Goal: Information Seeking & Learning: Check status

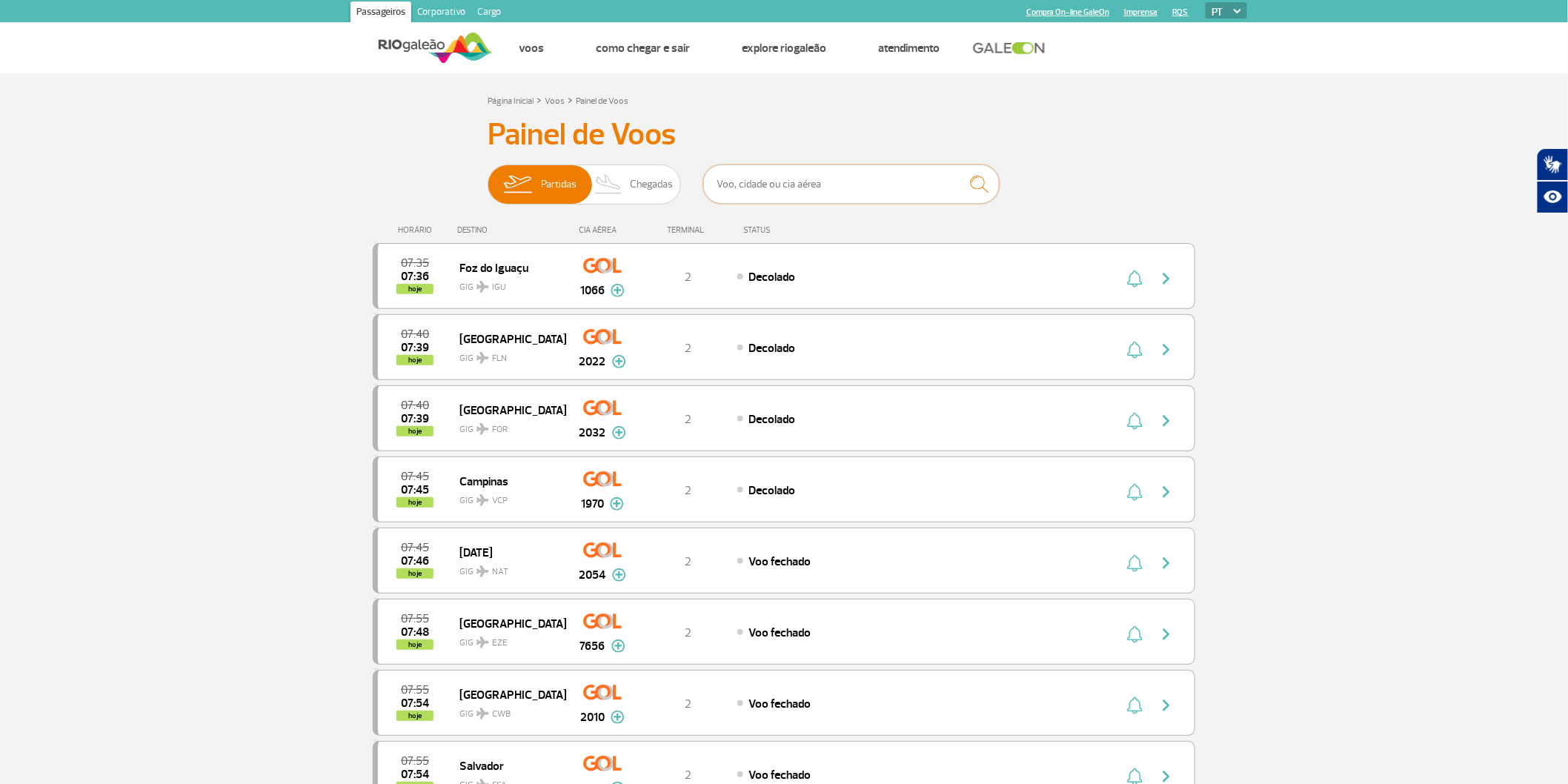
click at [790, 171] on input "text" at bounding box center [852, 184] width 296 height 39
type input "2048"
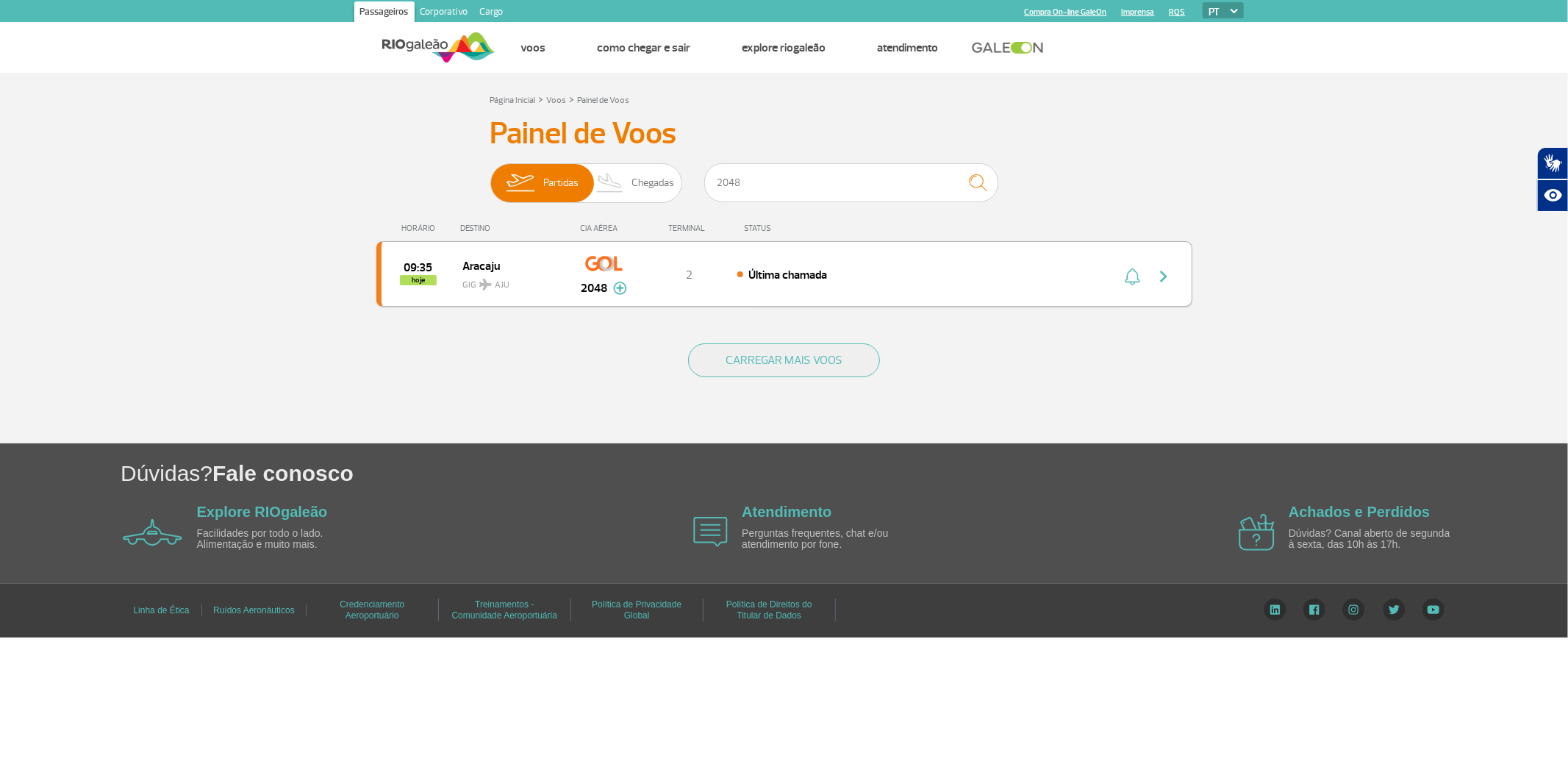
click at [828, 269] on div "09:35 hoje Aracaju GIG AJU 2048 2 Última chamada Parcerias: TAP Portugal 5994 A…" at bounding box center [784, 274] width 816 height 65
click at [790, 269] on div "09:35 hoje Aracaju GIG AJU 2048 2 Última chamada Parcerias: TAP Portugal 5994 A…" at bounding box center [784, 274] width 816 height 65
click at [936, 302] on div "09:35 hoje Aracaju GIG AJU 2048 2 Última chamada Parcerias: TAP Portugal 5994 A…" at bounding box center [784, 274] width 816 height 65
drag, startPoint x: 1173, startPoint y: 296, endPoint x: 1154, endPoint y: 287, distance: 21.0
click at [1172, 286] on button "button" at bounding box center [1167, 275] width 34 height 23
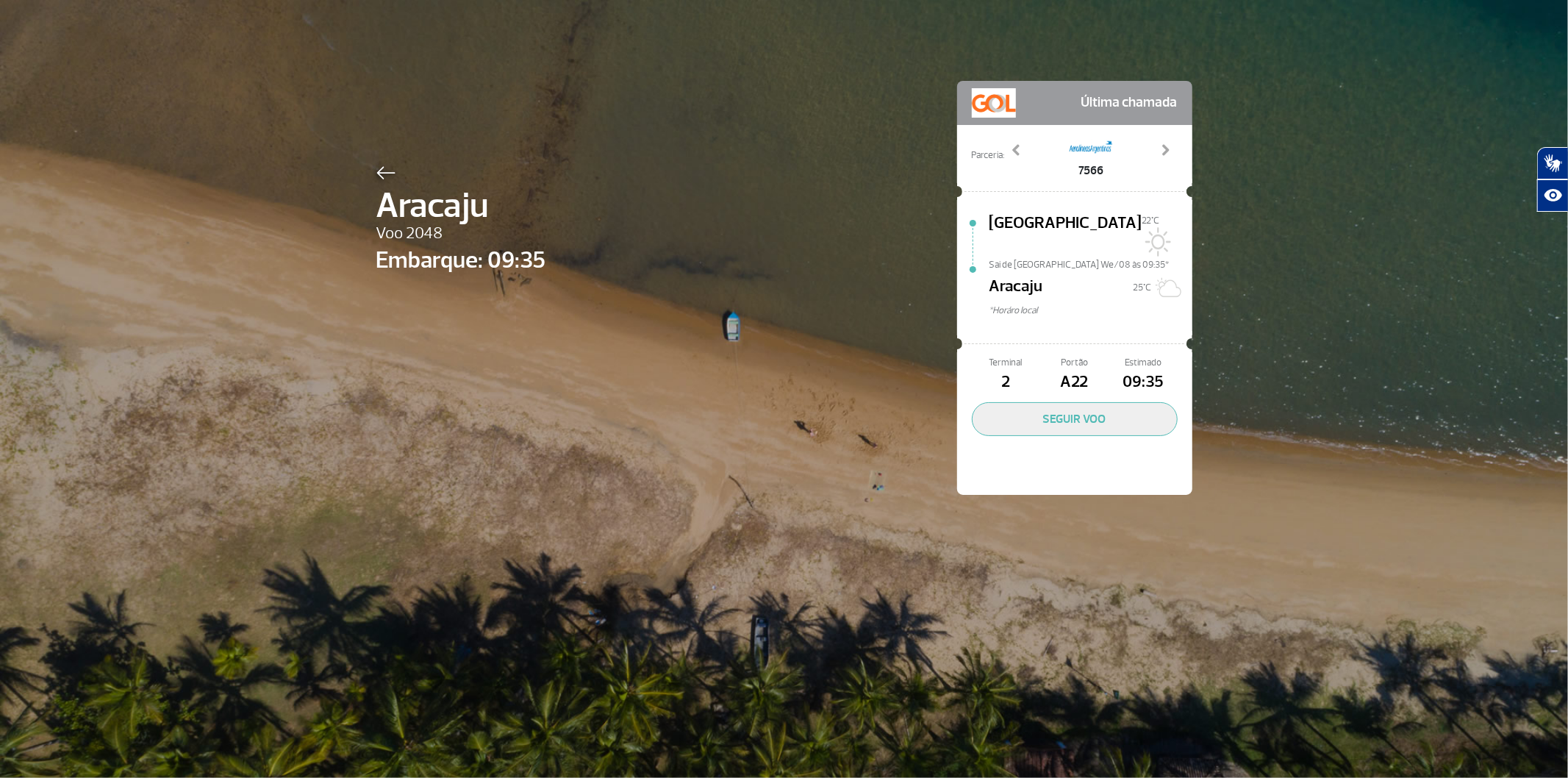
click at [383, 177] on img at bounding box center [386, 173] width 19 height 14
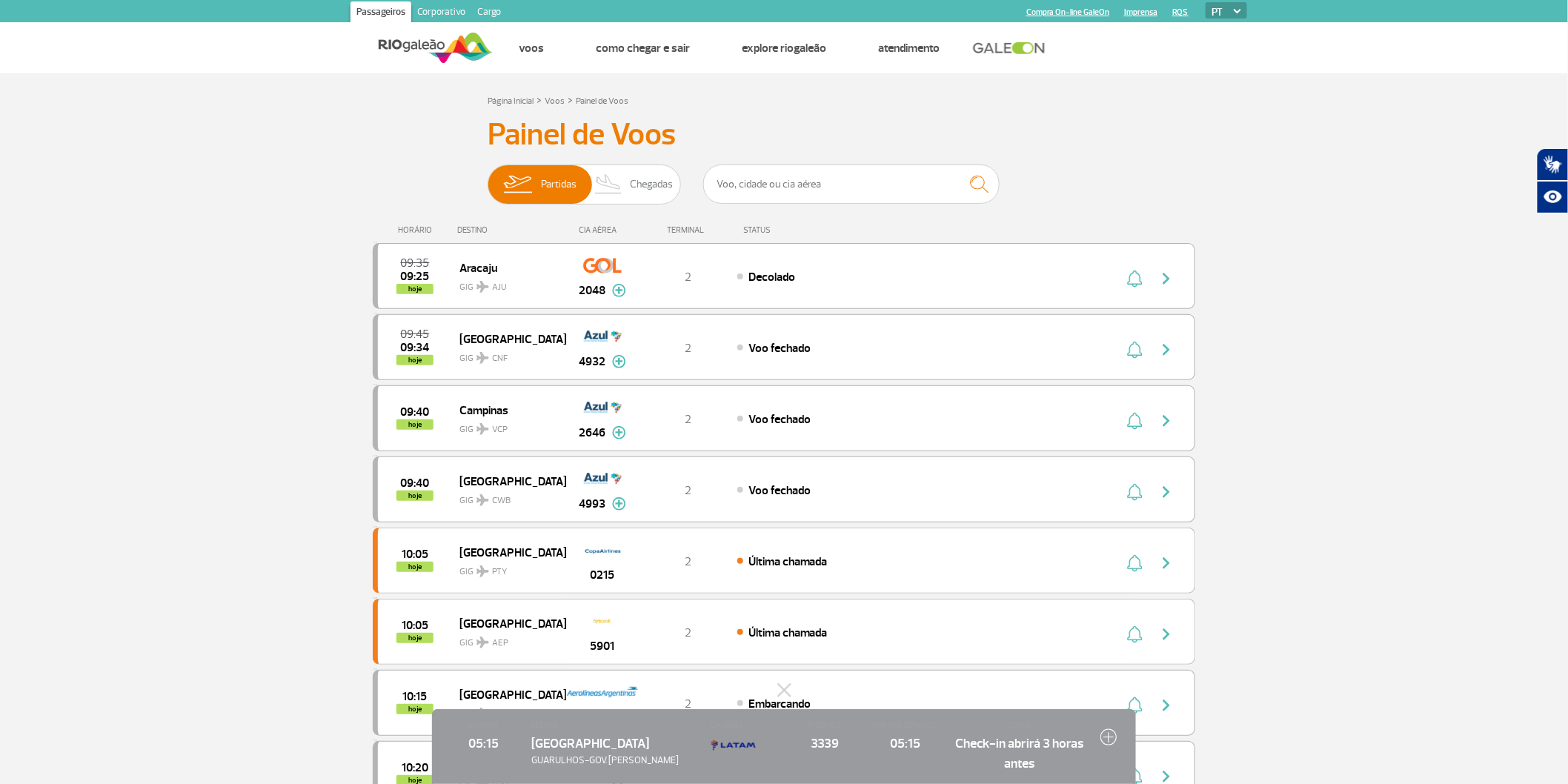
drag, startPoint x: 1310, startPoint y: 639, endPoint x: 1291, endPoint y: 692, distance: 56.3
click at [1193, 309] on div "09:35 09:25 hoje Aracaju GIG AJU 2048 2 Decolado Parcerias: Azul Linhas Aéreas …" at bounding box center [784, 275] width 822 height 68
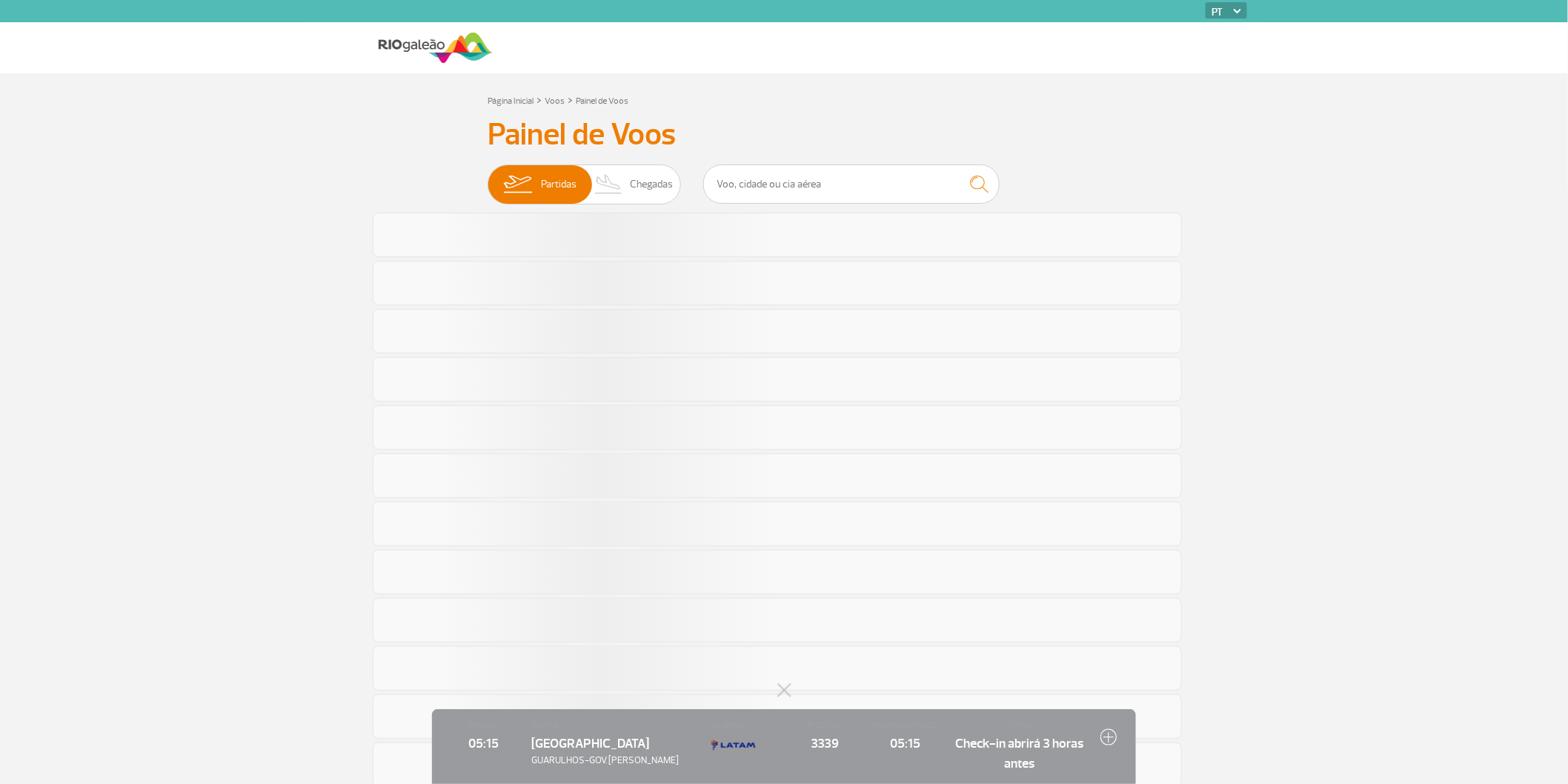
click at [1338, 586] on section "Página Inicial > Voos > Painel de Voos Painel de Voos Partidas Chegadas" at bounding box center [784, 649] width 1568 height 1151
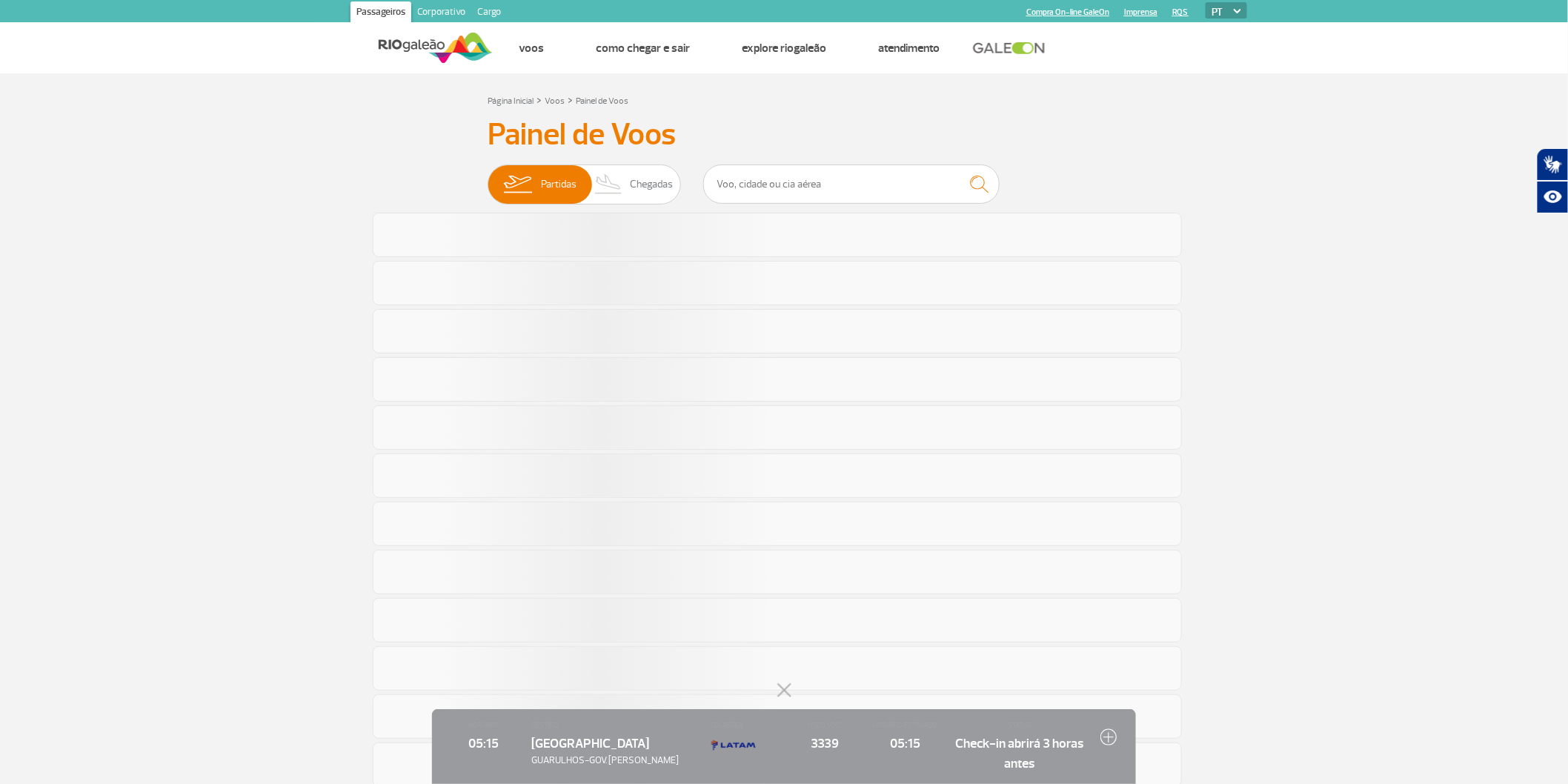
click at [776, 683] on button at bounding box center [783, 690] width 15 height 15
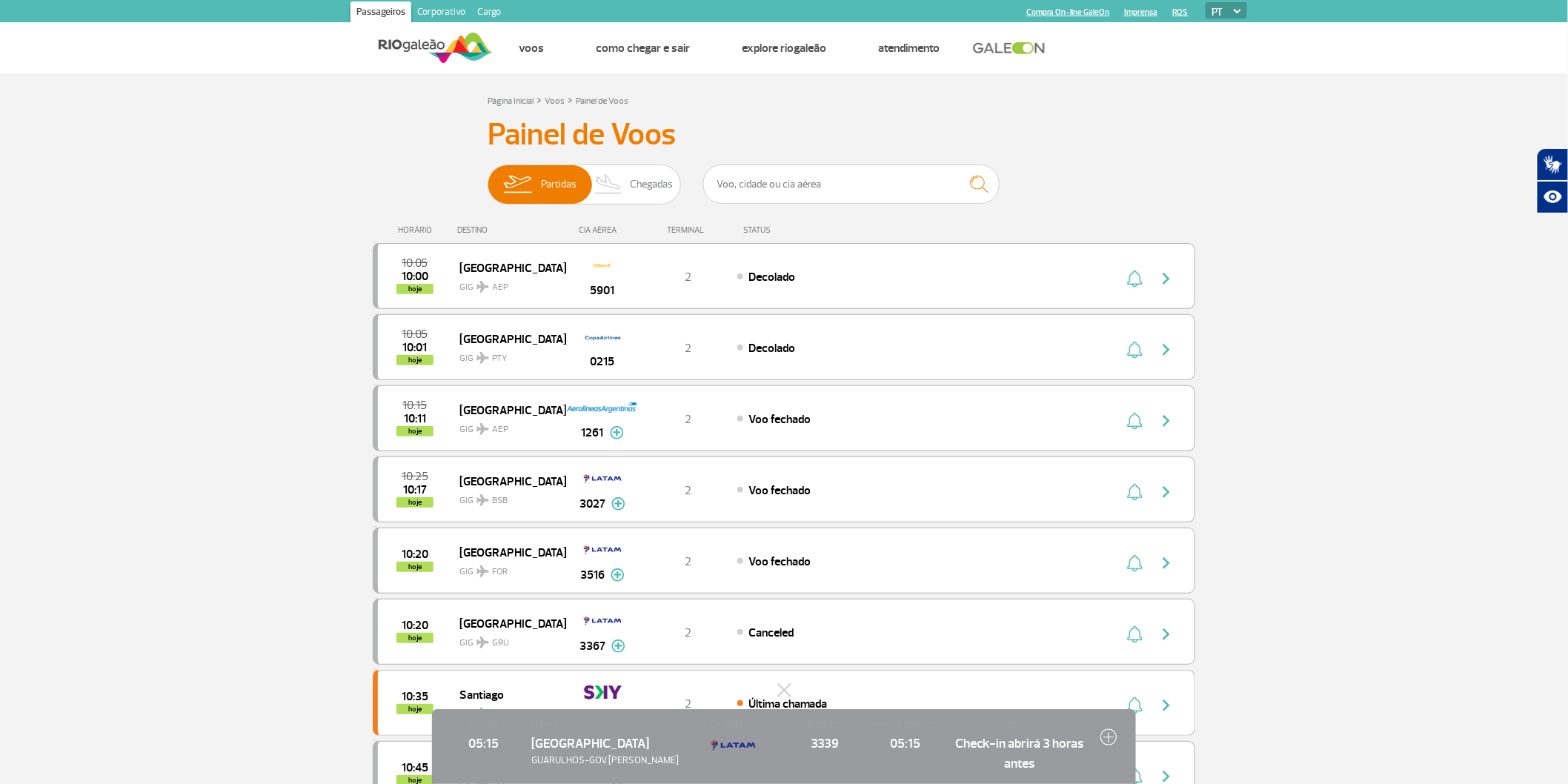
drag, startPoint x: 1391, startPoint y: 636, endPoint x: 1154, endPoint y: 565, distance: 247.4
